Goal: Obtain resource: Download file/media

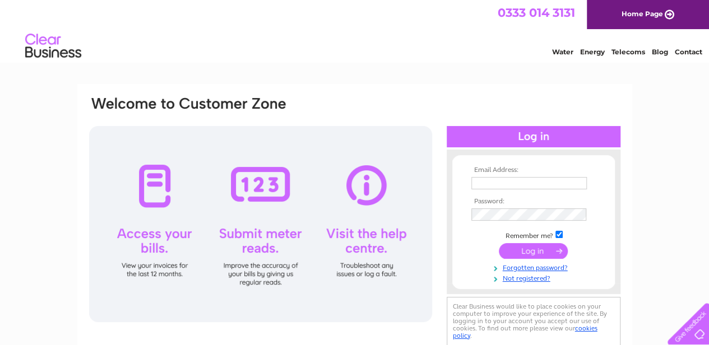
type input "accountspayable@kidsplanetdaynurseries.co.uk"
click at [540, 250] on input "submit" at bounding box center [533, 251] width 69 height 16
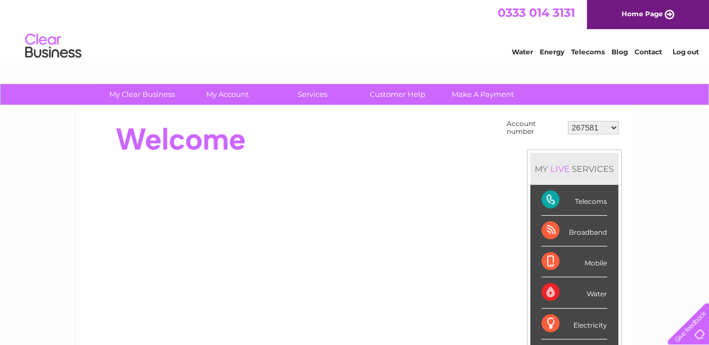
click at [598, 127] on select "267581 304977 401774 439282 1018629 1108859 30266165" at bounding box center [593, 127] width 51 height 13
select select "439282"
click at [568, 121] on select "267581 304977 401774 439282 1018629 1108859 30266165" at bounding box center [593, 127] width 51 height 13
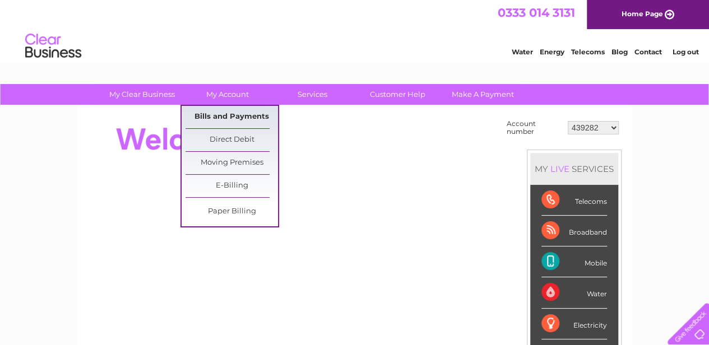
click at [239, 115] on link "Bills and Payments" at bounding box center [232, 117] width 93 height 22
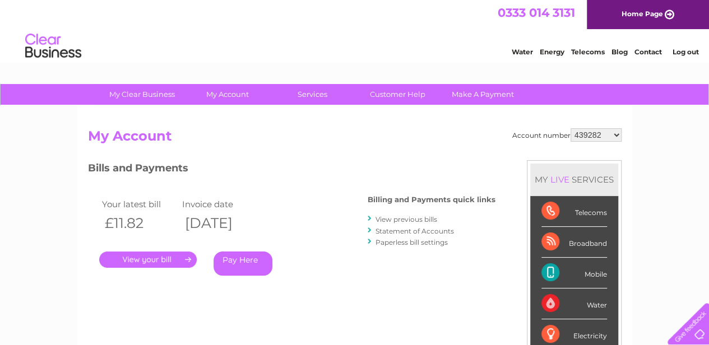
click at [403, 218] on link "View previous bills" at bounding box center [407, 219] width 62 height 8
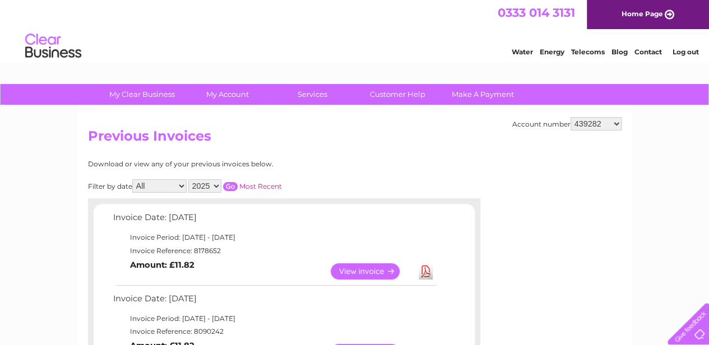
click at [425, 271] on link "Download" at bounding box center [426, 272] width 14 height 16
click at [428, 271] on link "Download" at bounding box center [426, 272] width 14 height 16
